Goal: Task Accomplishment & Management: Use online tool/utility

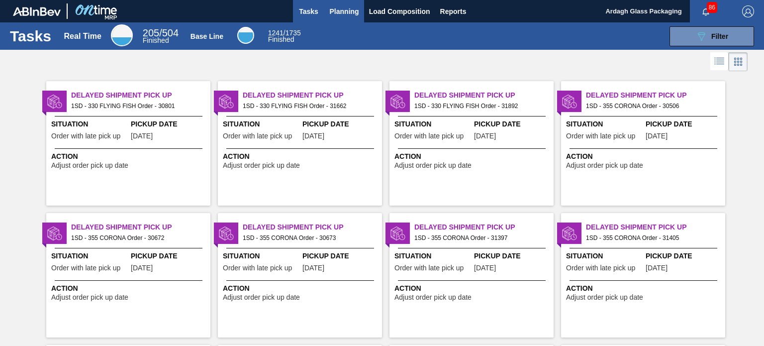
click at [329, 18] on button "Planning" at bounding box center [344, 11] width 39 height 22
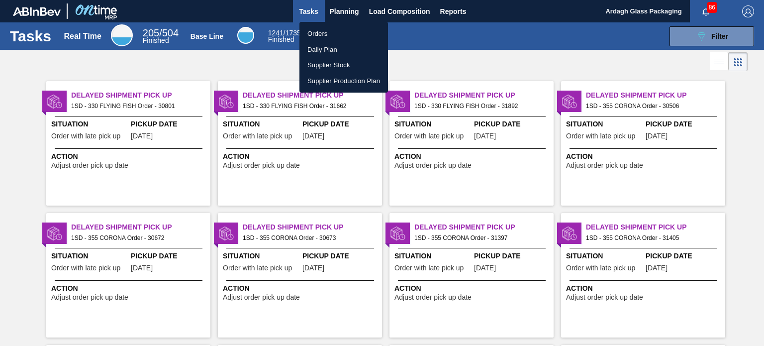
click at [332, 37] on li "Orders" at bounding box center [343, 34] width 89 height 16
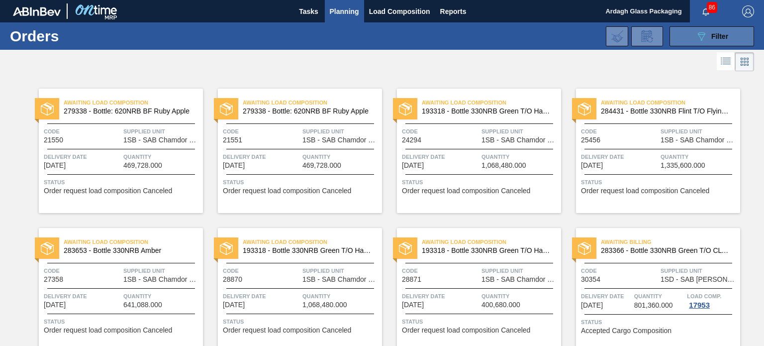
click at [703, 33] on icon at bounding box center [701, 36] width 7 height 8
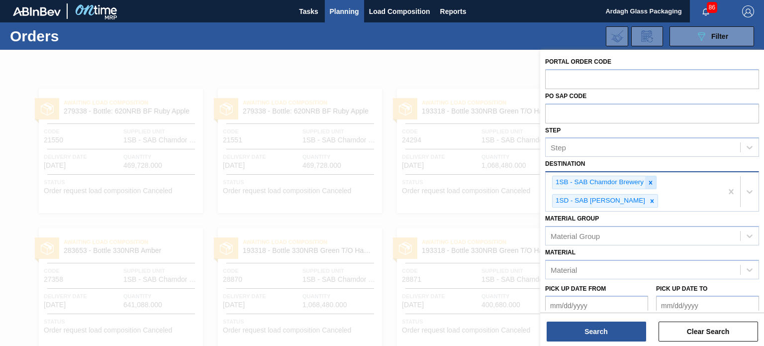
click at [650, 180] on icon at bounding box center [650, 182] width 7 height 7
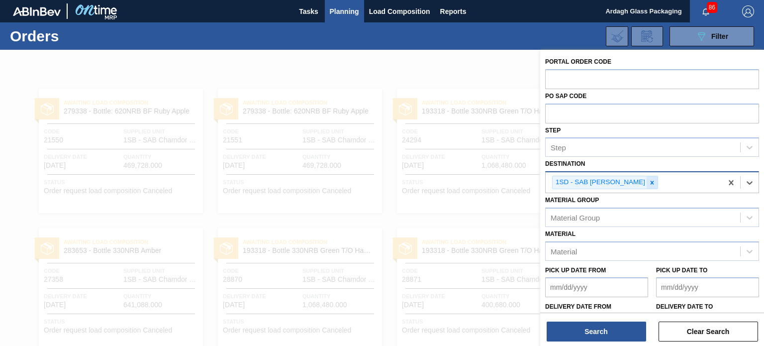
click at [649, 180] on icon at bounding box center [652, 182] width 7 height 7
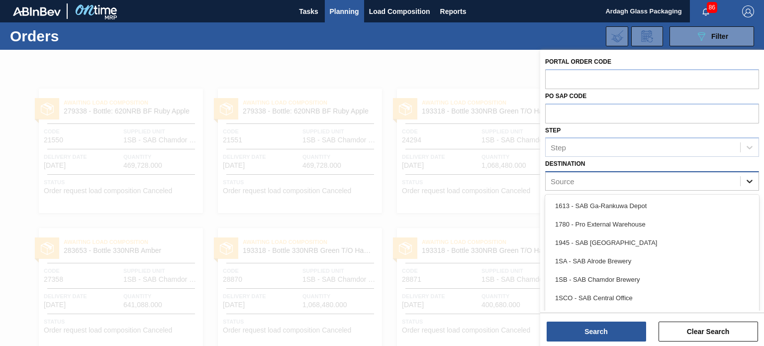
click at [747, 181] on icon at bounding box center [750, 181] width 6 height 3
click at [603, 178] on div "Source" at bounding box center [643, 181] width 194 height 14
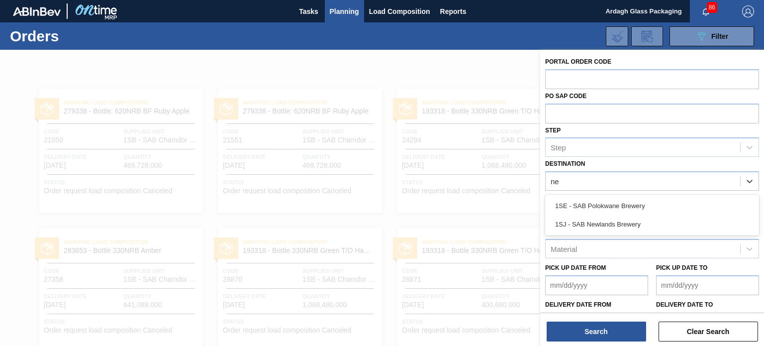
type input "new"
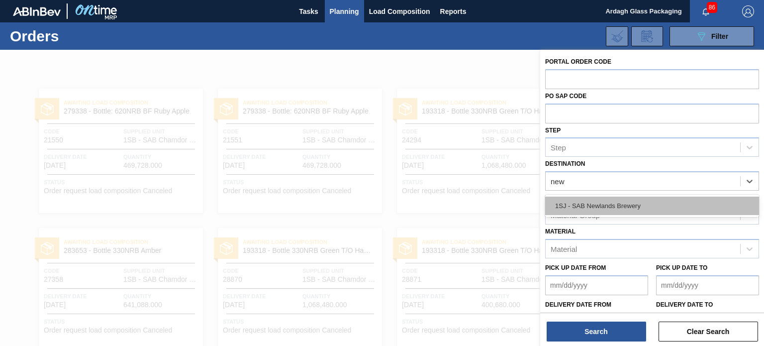
click at [614, 206] on div "1SJ - SAB Newlands Brewery" at bounding box center [652, 205] width 214 height 18
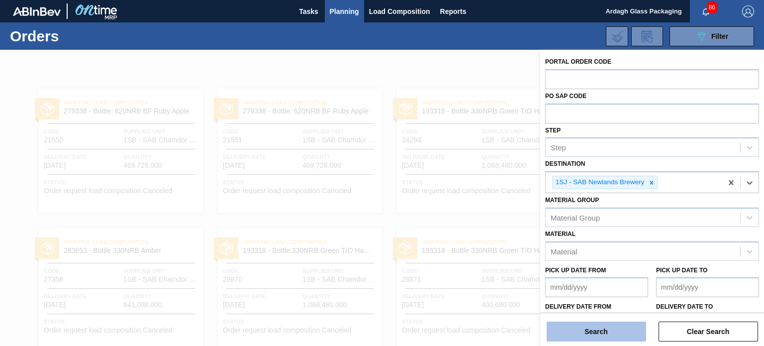
click at [605, 329] on button "Search" at bounding box center [596, 331] width 99 height 20
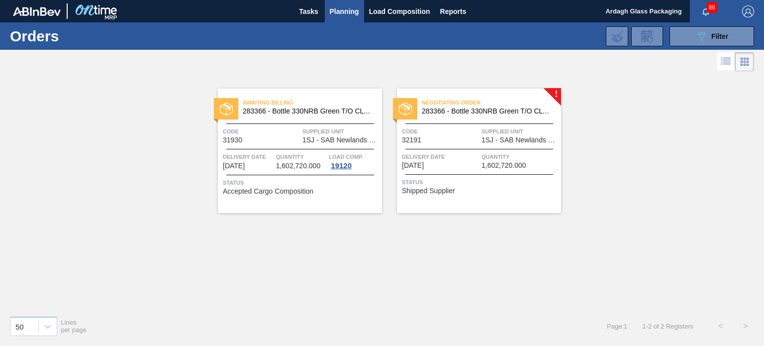
click at [469, 129] on span "Code" at bounding box center [440, 131] width 77 height 10
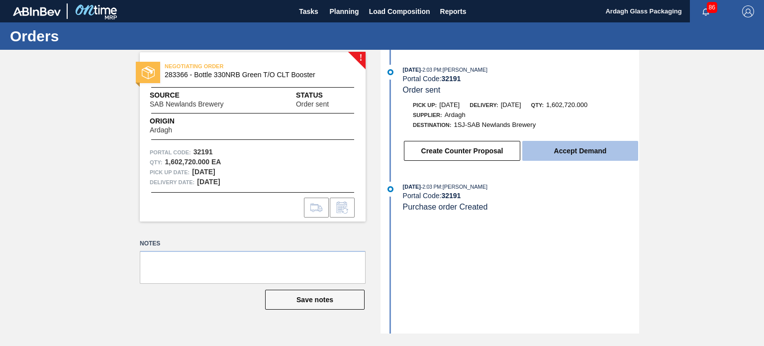
click at [574, 151] on button "Accept Demand" at bounding box center [580, 151] width 116 height 20
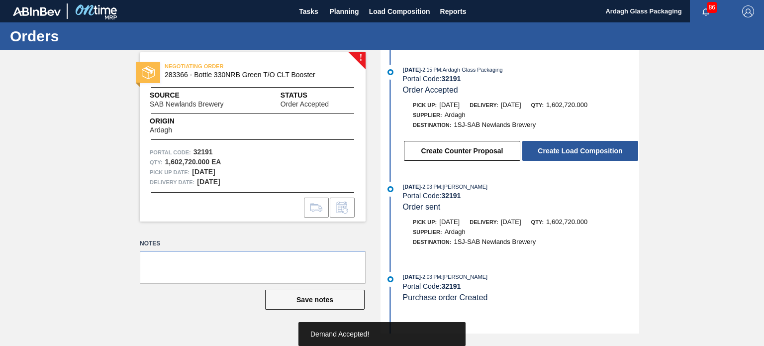
click at [575, 151] on button "Create Load Composition" at bounding box center [580, 151] width 116 height 20
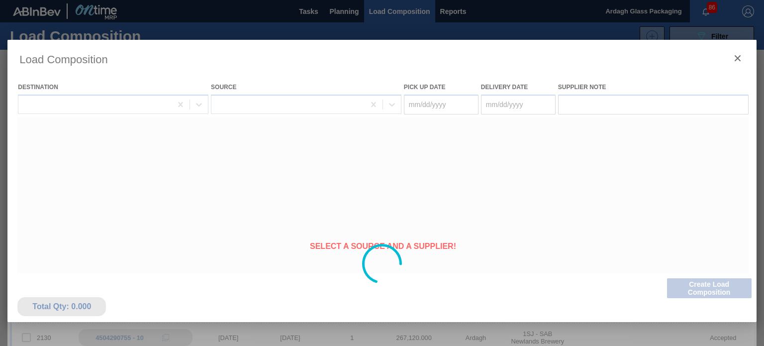
type Date "[DATE]"
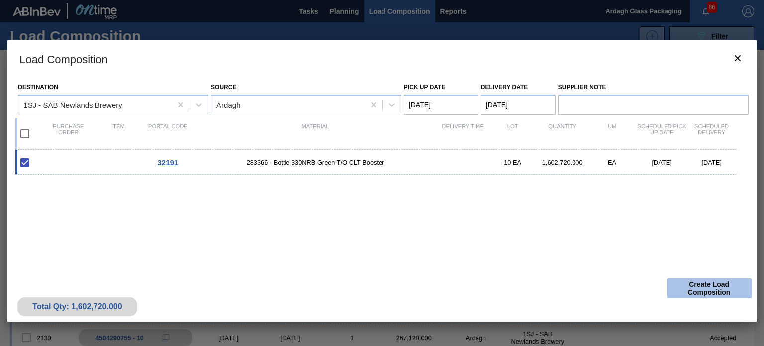
click at [686, 286] on button "Create Load Composition" at bounding box center [709, 288] width 85 height 20
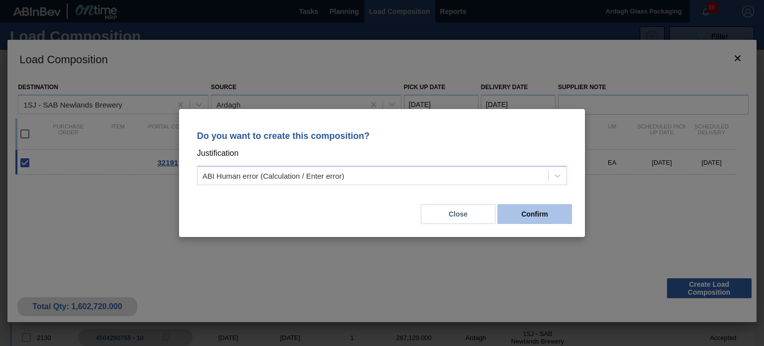
click at [543, 217] on button "Confirm" at bounding box center [534, 214] width 75 height 20
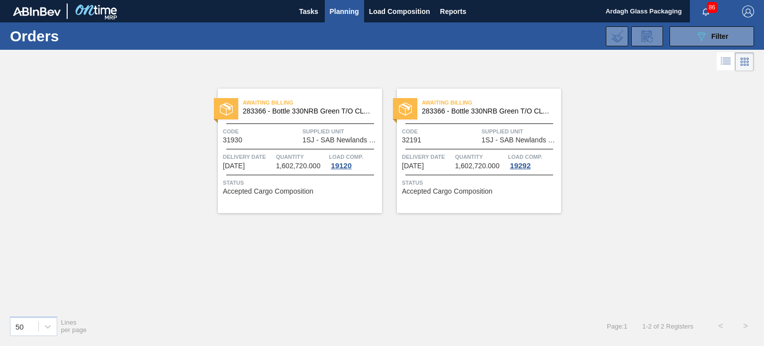
click at [491, 168] on span "1,602,720.000" at bounding box center [477, 165] width 45 height 7
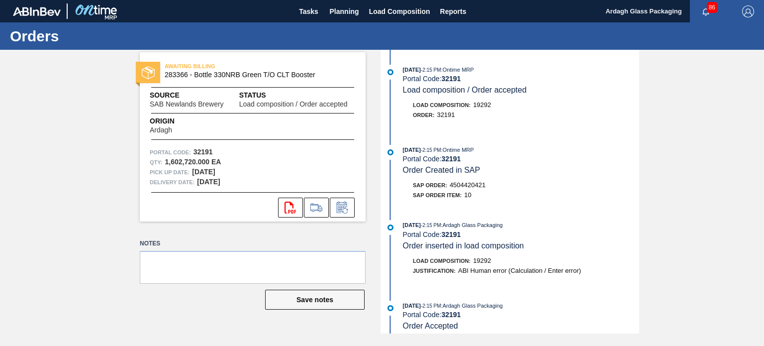
click at [471, 188] on span "4504420421" at bounding box center [468, 184] width 36 height 7
click at [471, 187] on span "4504420421" at bounding box center [468, 184] width 36 height 7
